Goal: Check status: Check status

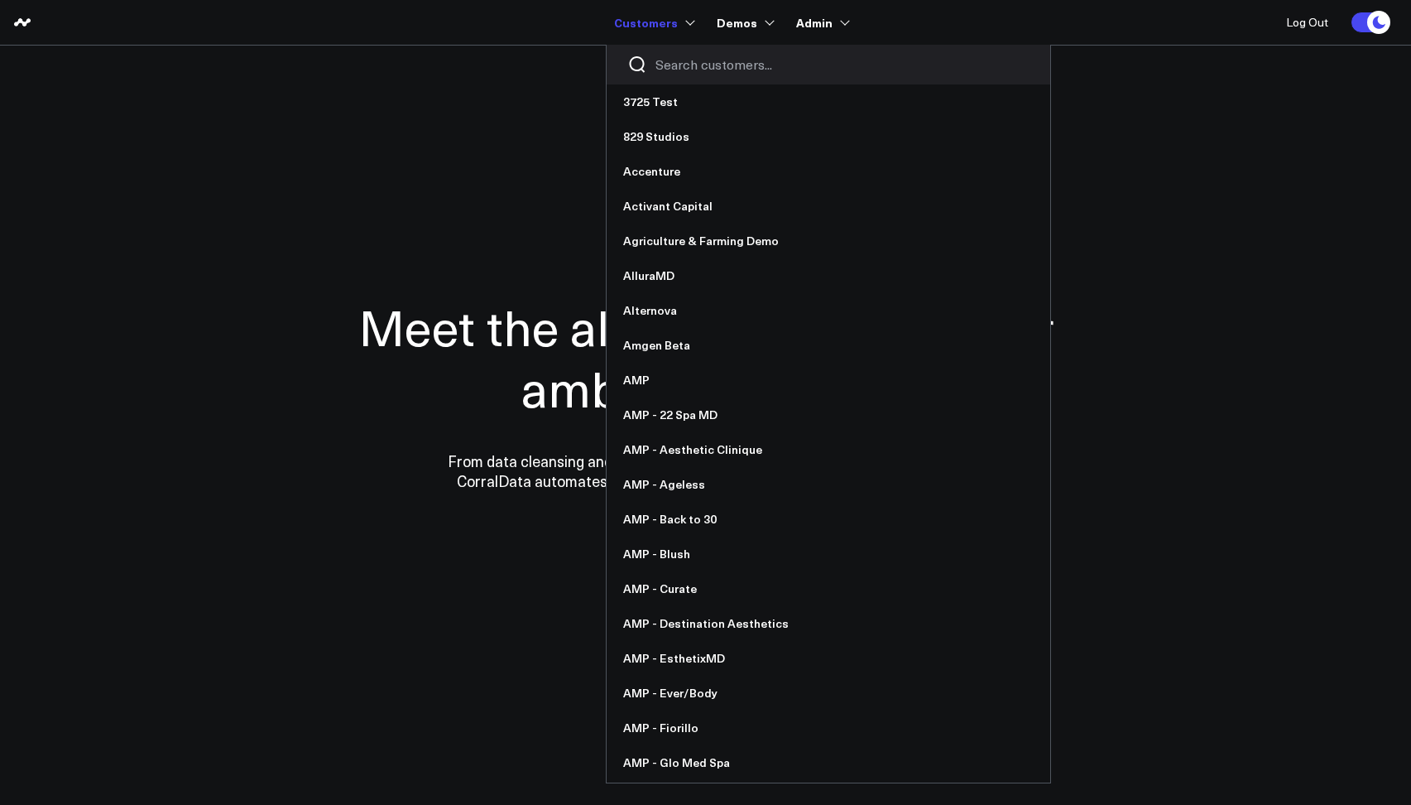
click at [675, 58] on input "Search customers input" at bounding box center [843, 64] width 374 height 18
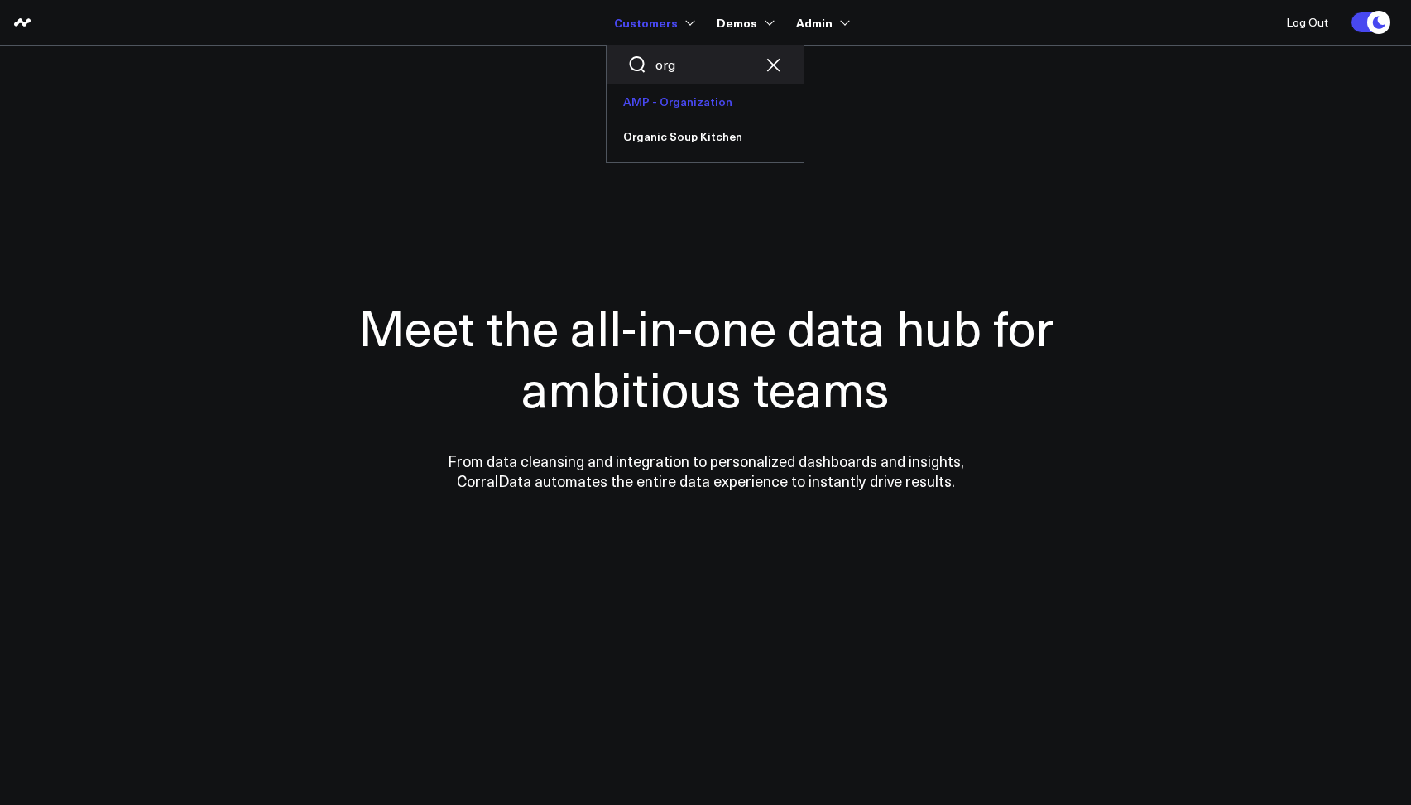
type input "org"
drag, startPoint x: 679, startPoint y: 65, endPoint x: 652, endPoint y: 65, distance: 26.5
click at [653, 65] on div "org" at bounding box center [705, 65] width 197 height 40
type input "ever"
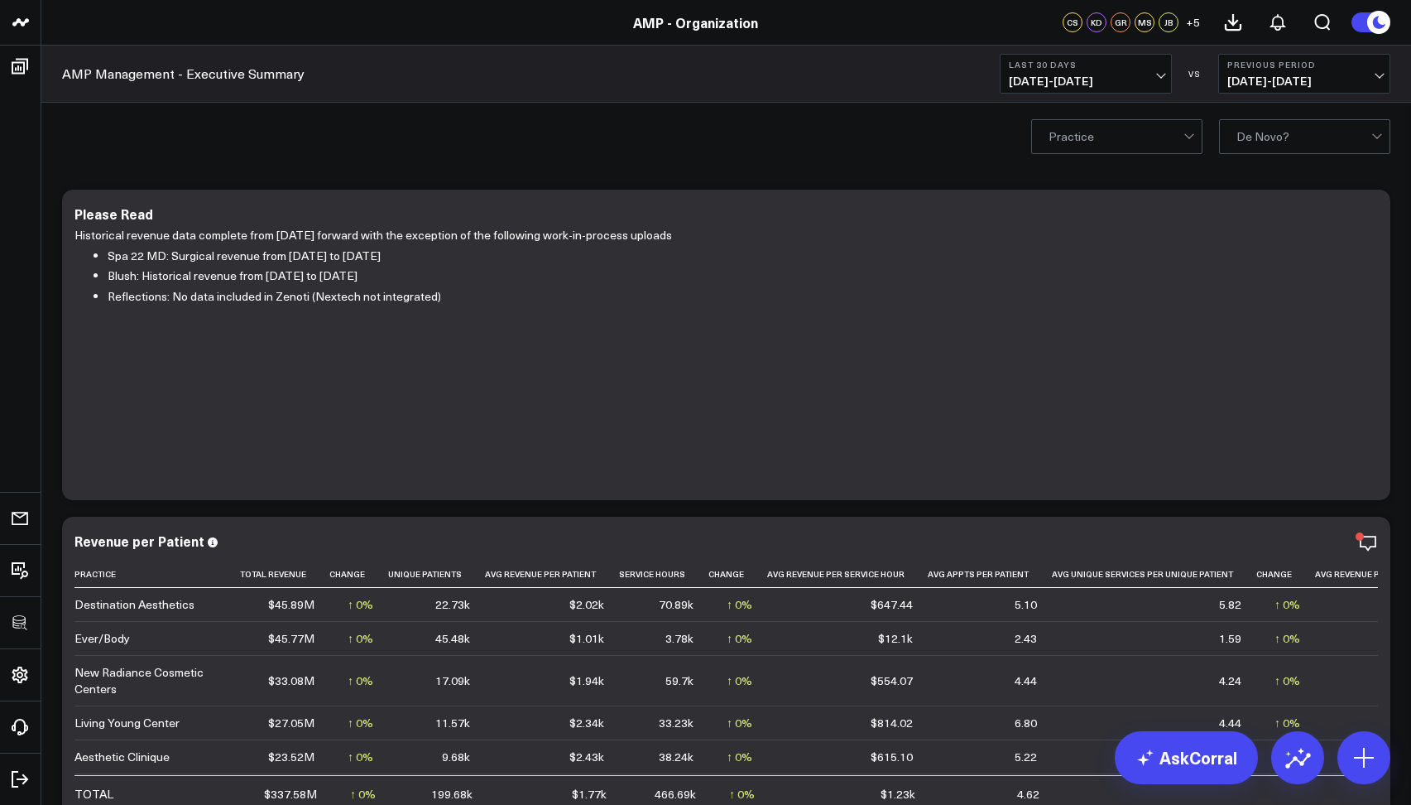
click at [1069, 86] on span "[DATE] - [DATE]" at bounding box center [1086, 80] width 154 height 13
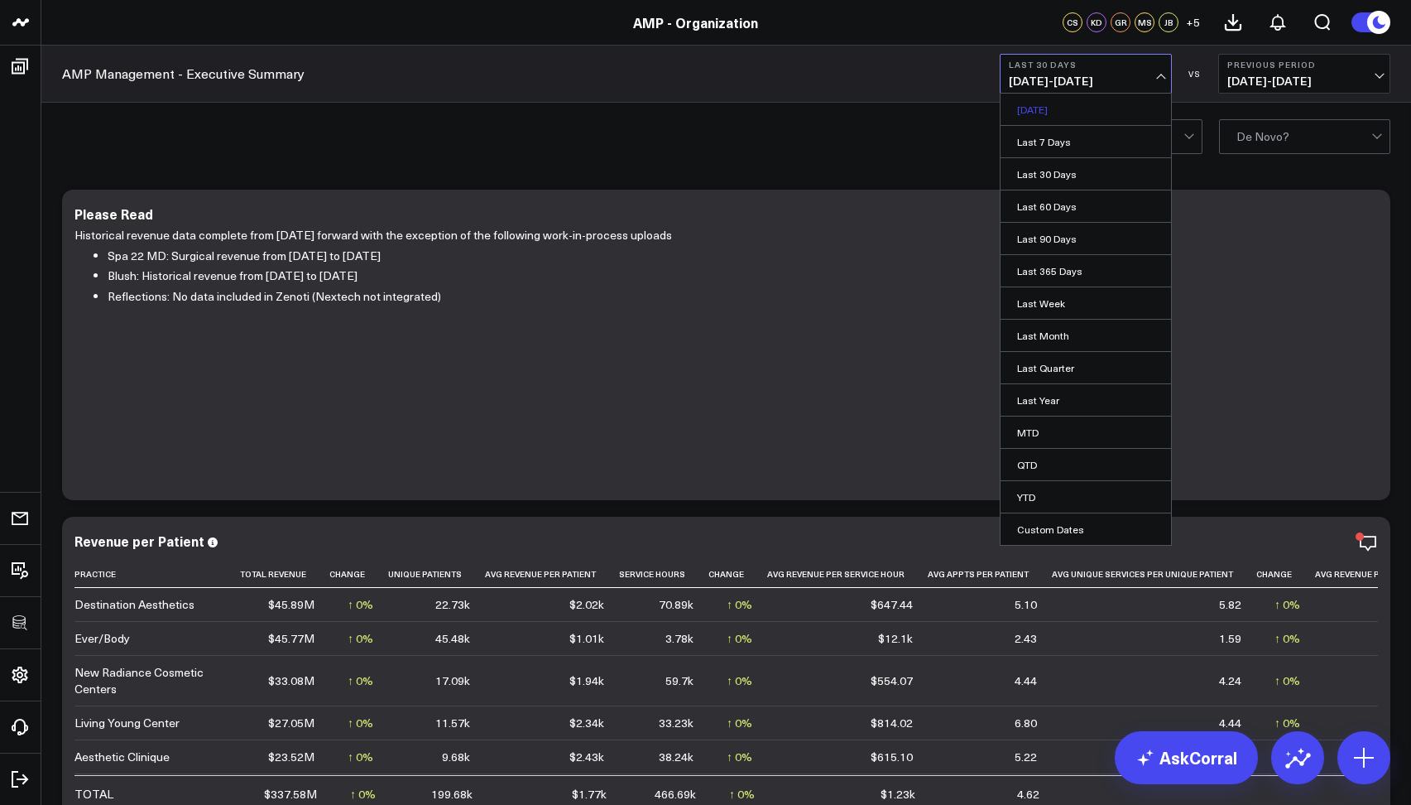
click at [1070, 113] on link "[DATE]" at bounding box center [1086, 109] width 171 height 31
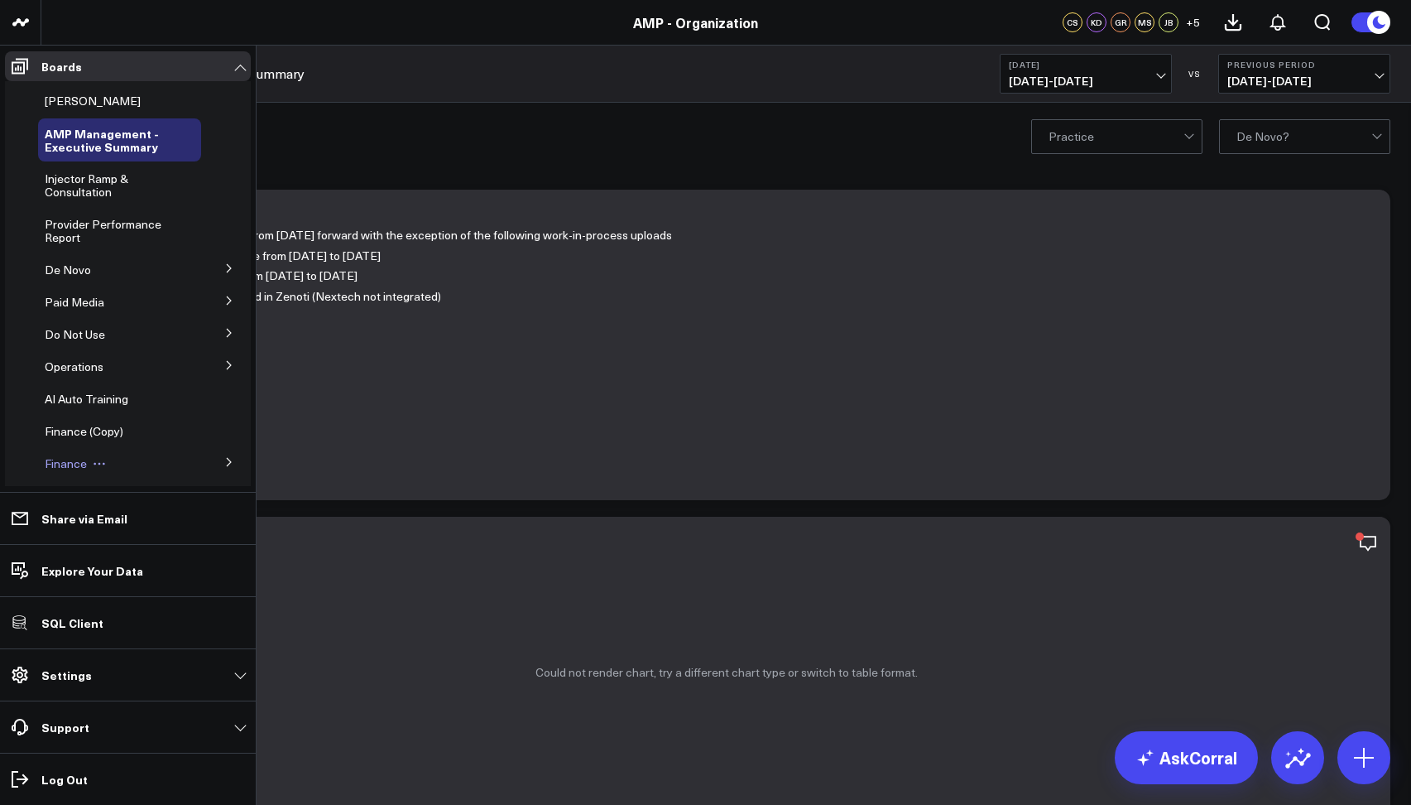
click at [60, 458] on span "Finance" at bounding box center [66, 463] width 42 height 16
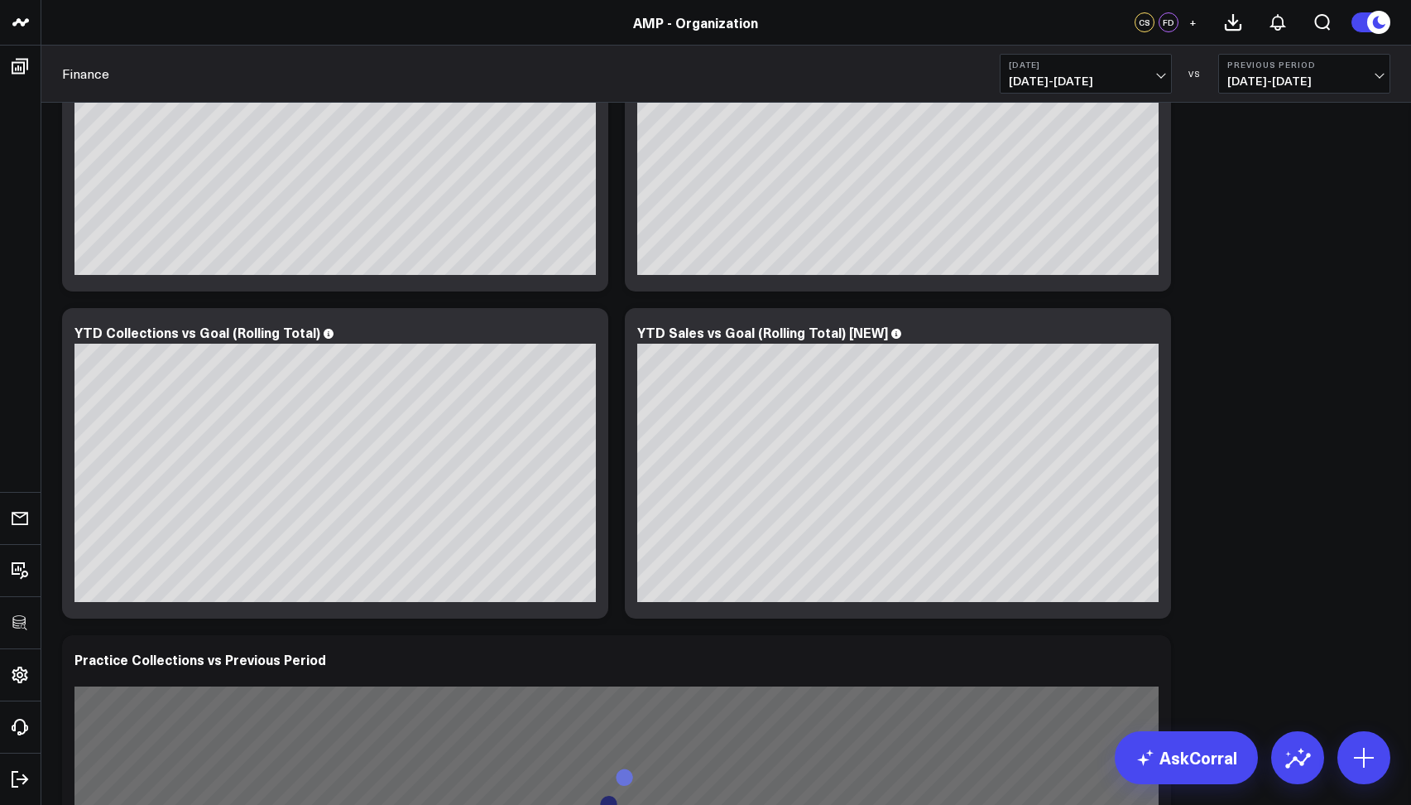
scroll to position [2397, 0]
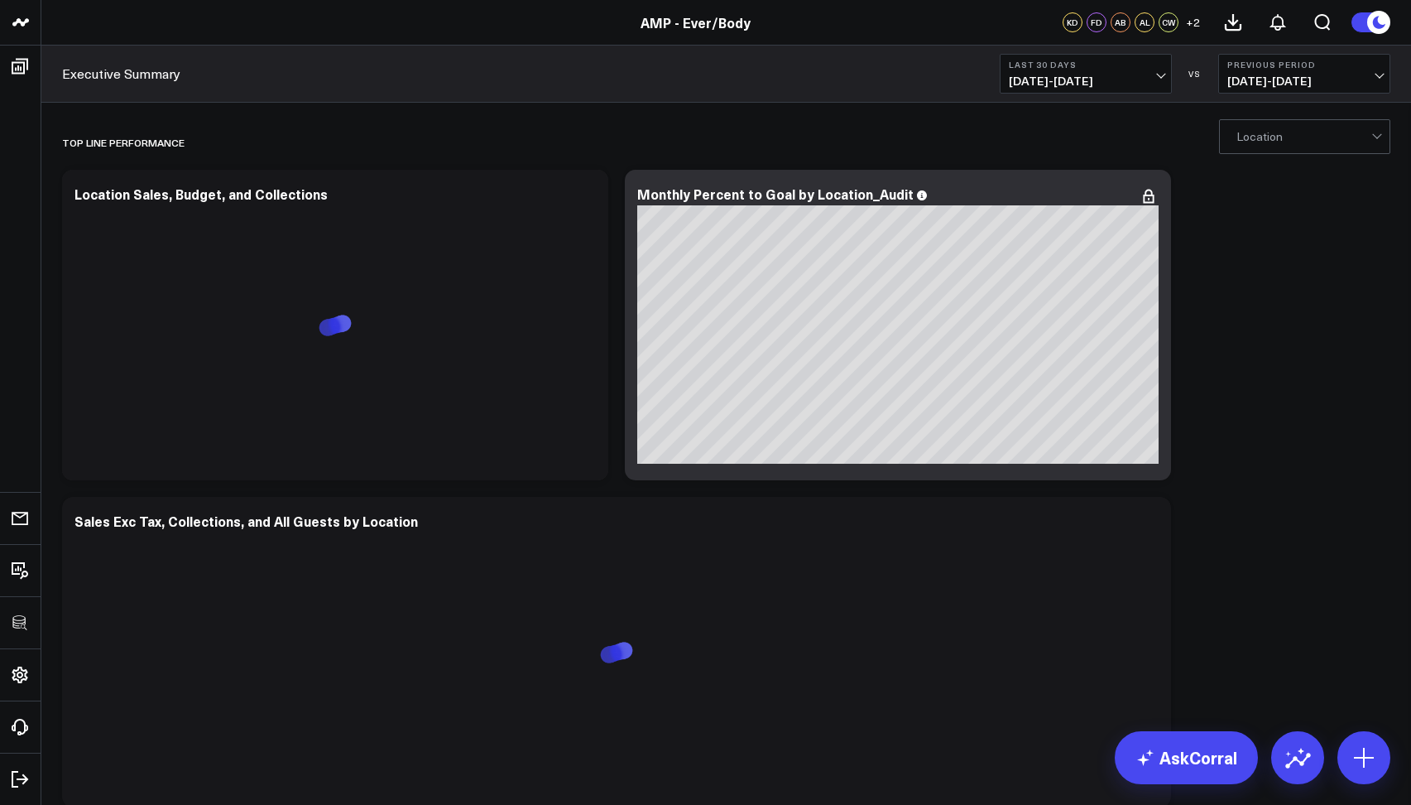
click at [1078, 74] on span "[DATE] - [DATE]" at bounding box center [1086, 80] width 154 height 13
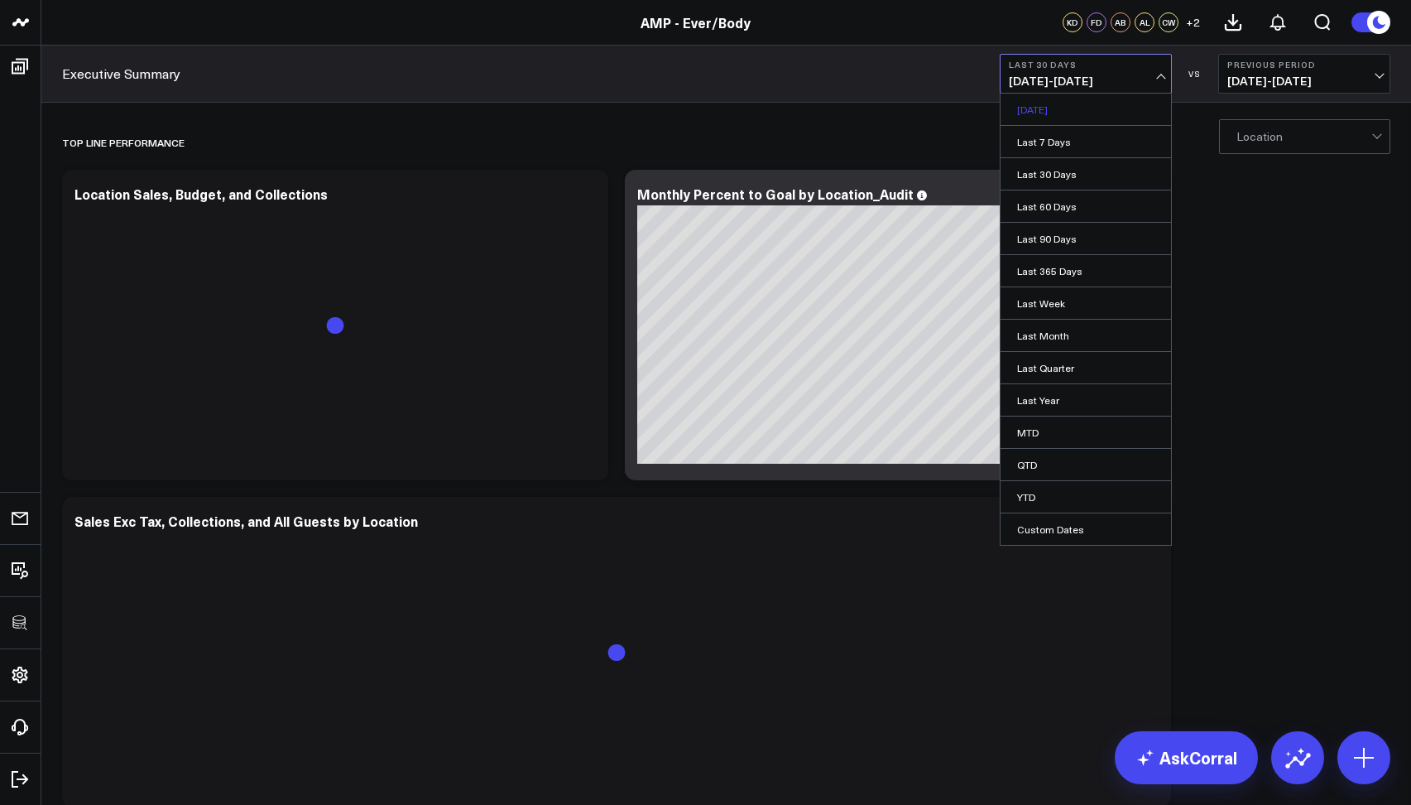
click at [1009, 113] on link "[DATE]" at bounding box center [1086, 109] width 171 height 31
